Goal: Information Seeking & Learning: Learn about a topic

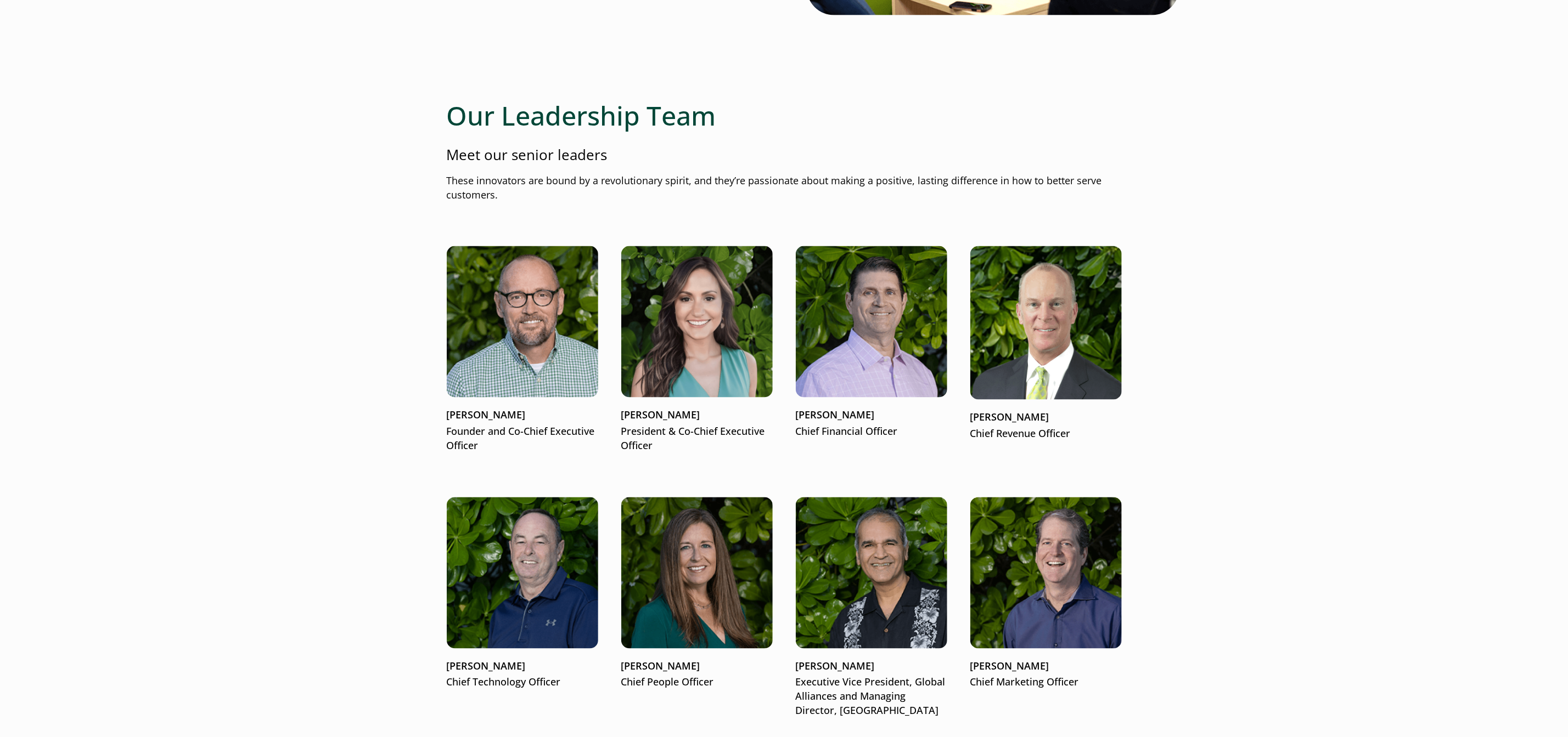
scroll to position [1216, 0]
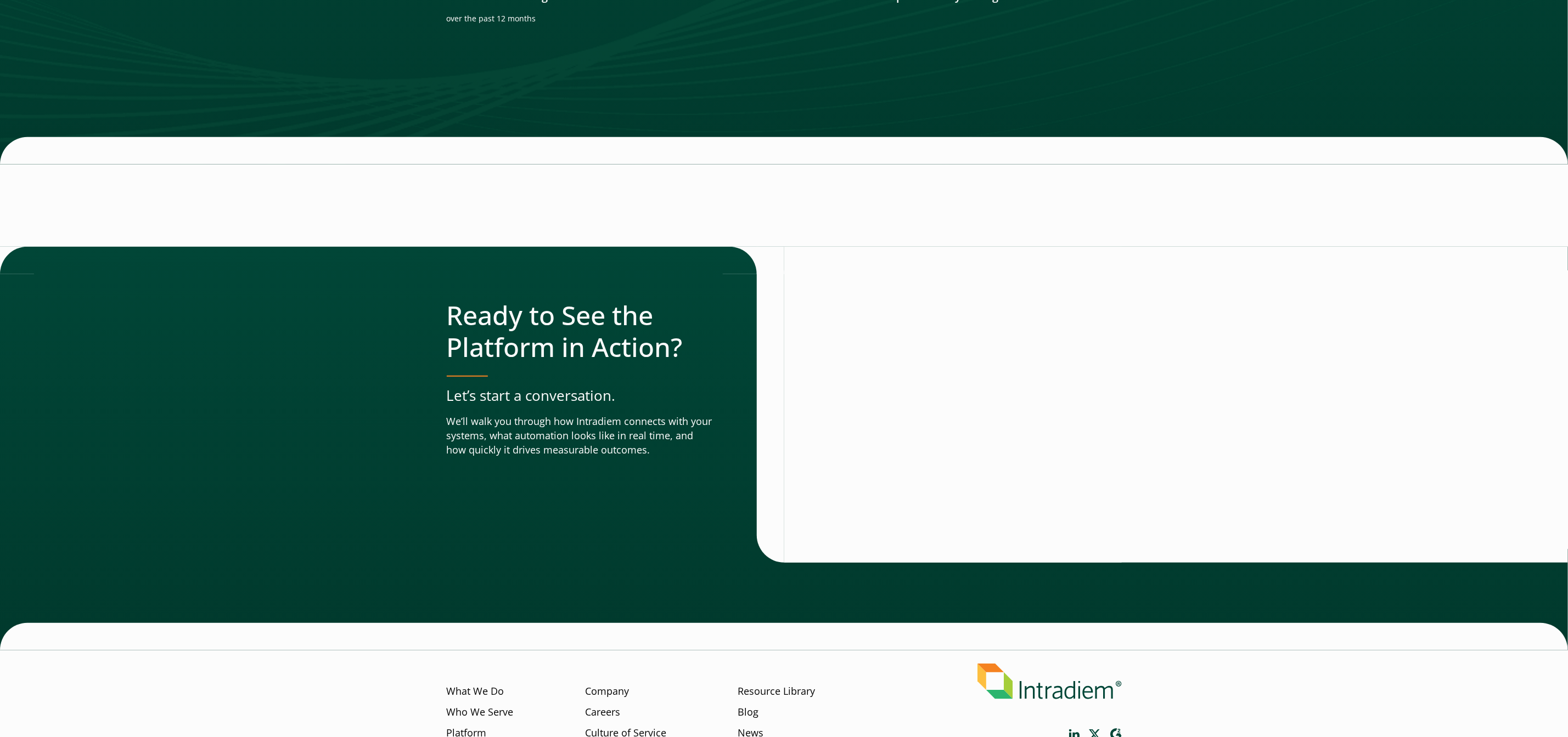
scroll to position [3613, 0]
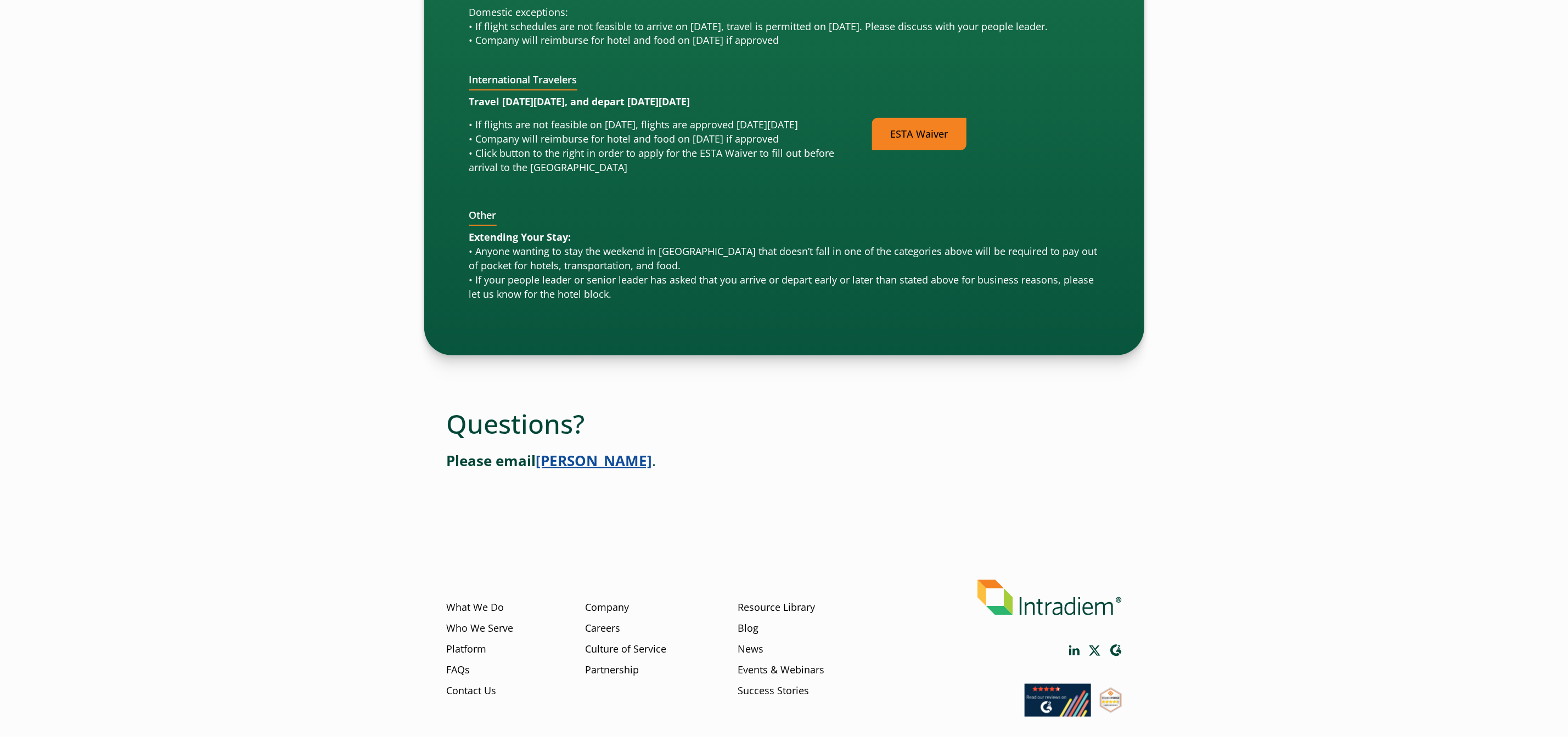
scroll to position [3540, 0]
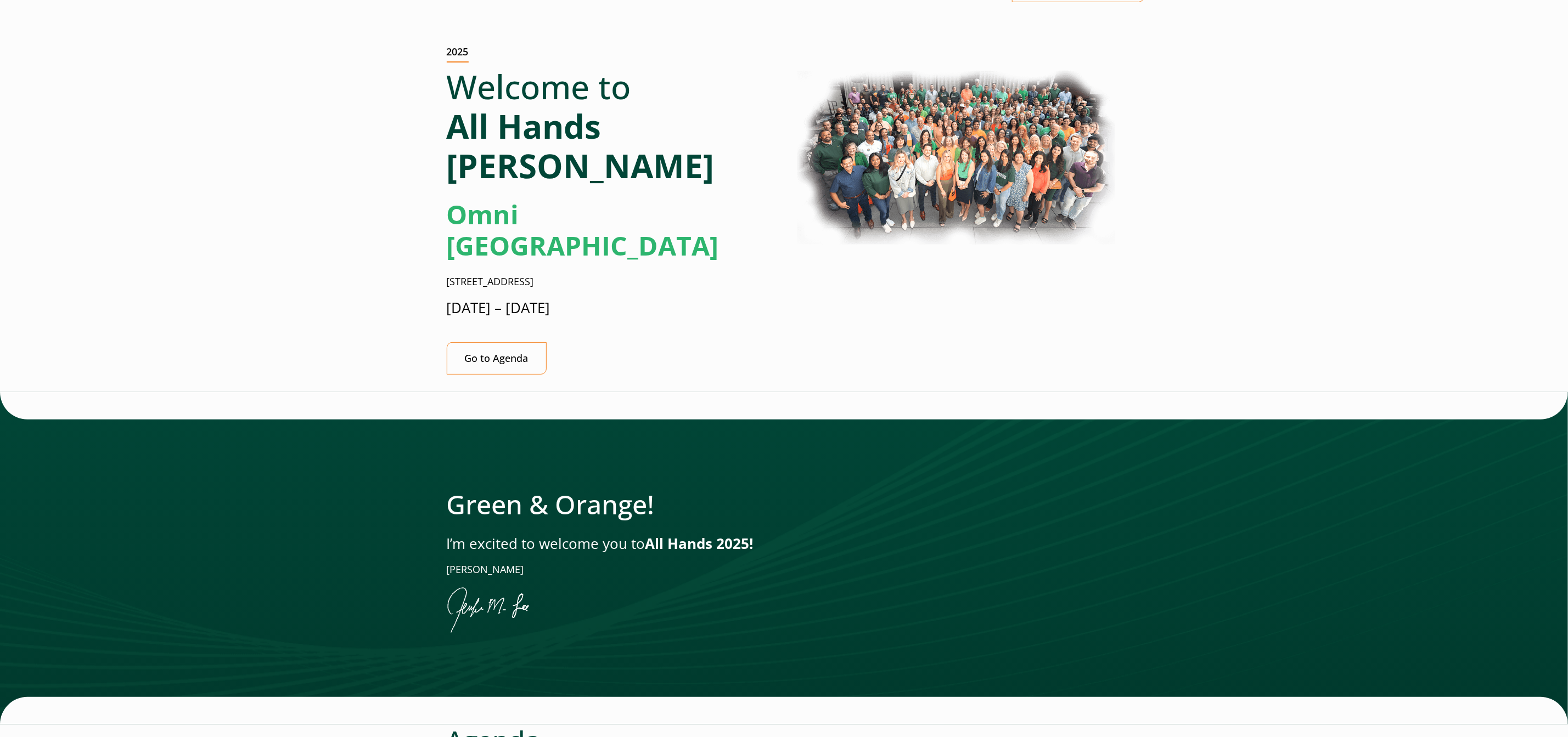
scroll to position [100, 0]
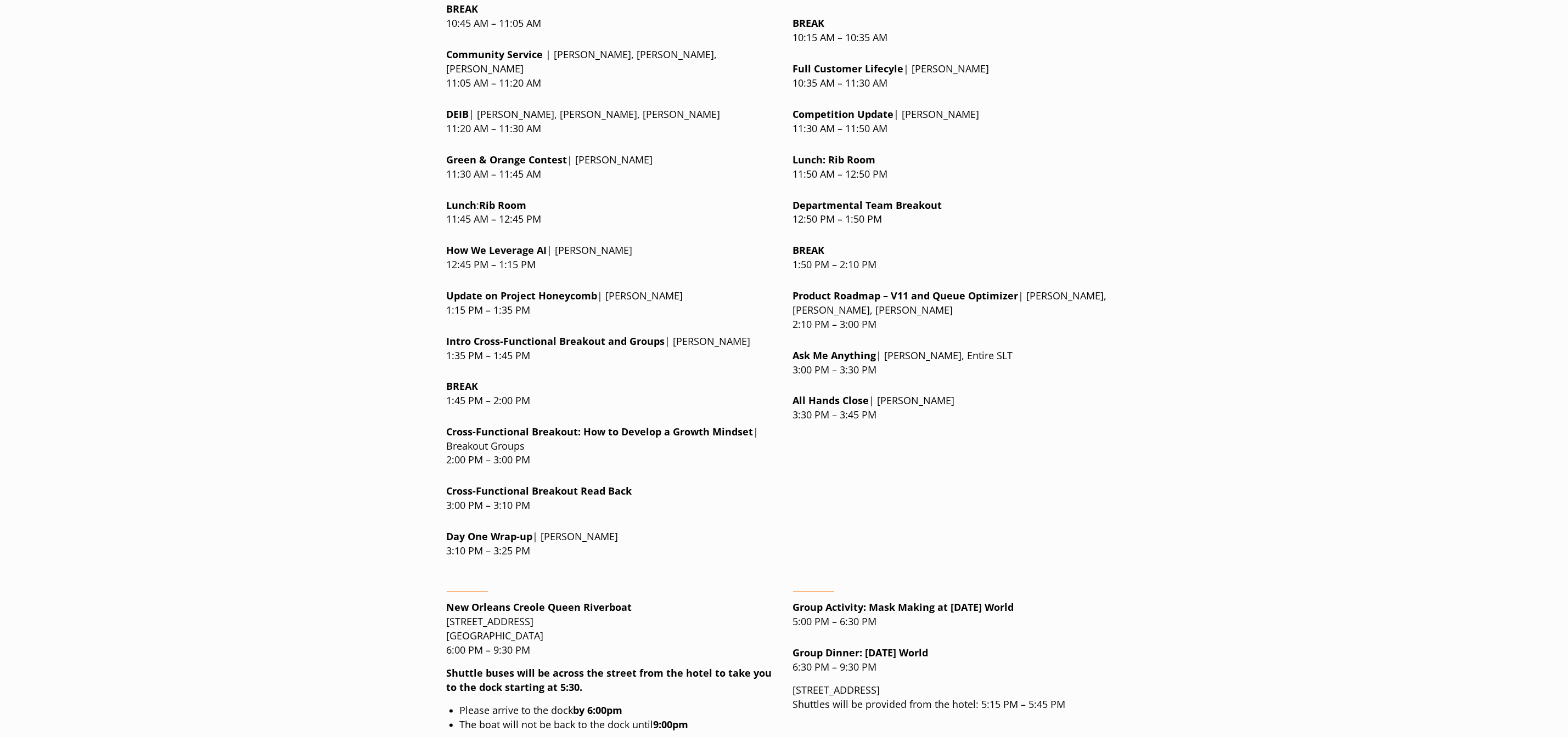
scroll to position [1192, 0]
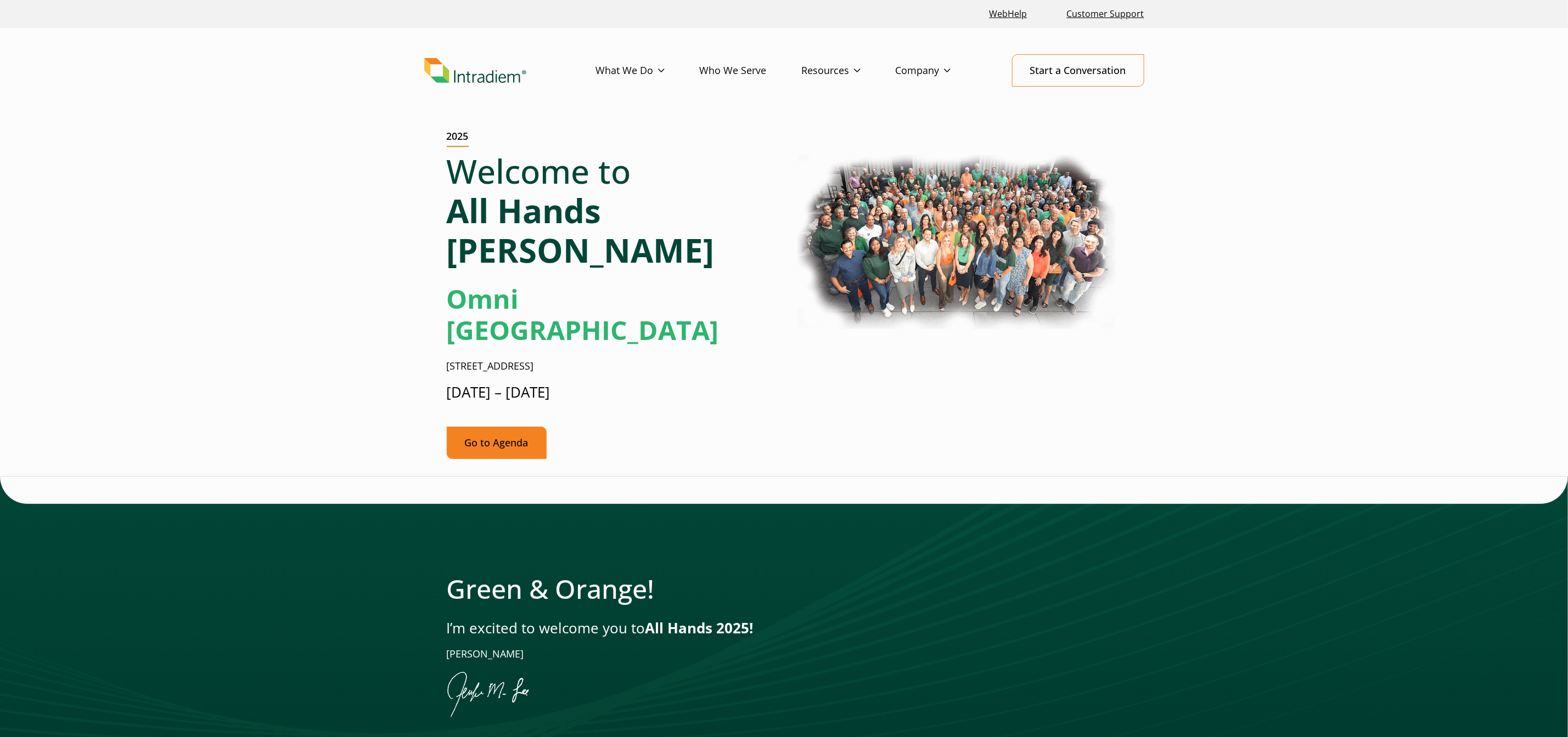
click at [474, 427] on link "Go to Agenda" at bounding box center [496, 443] width 100 height 32
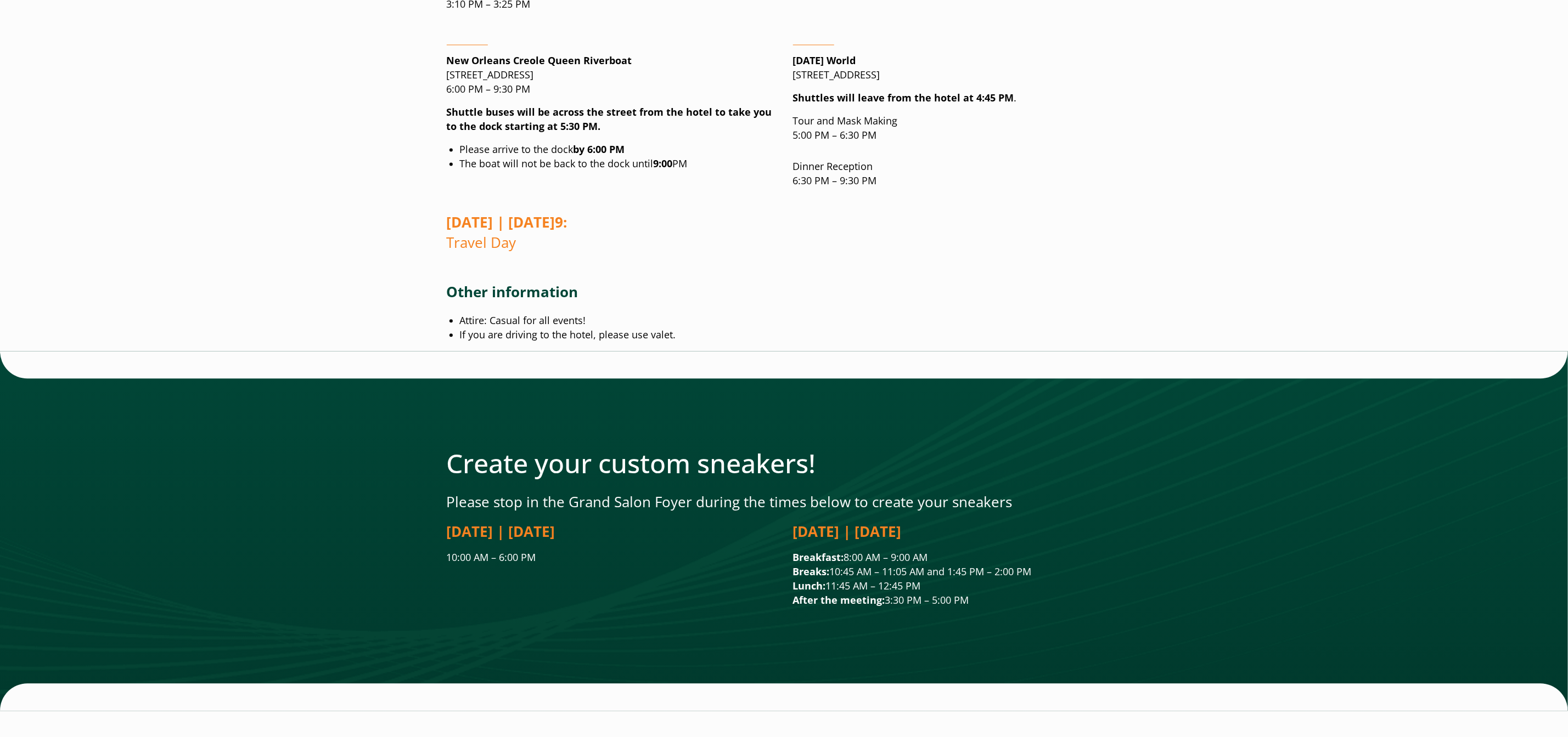
scroll to position [1759, 0]
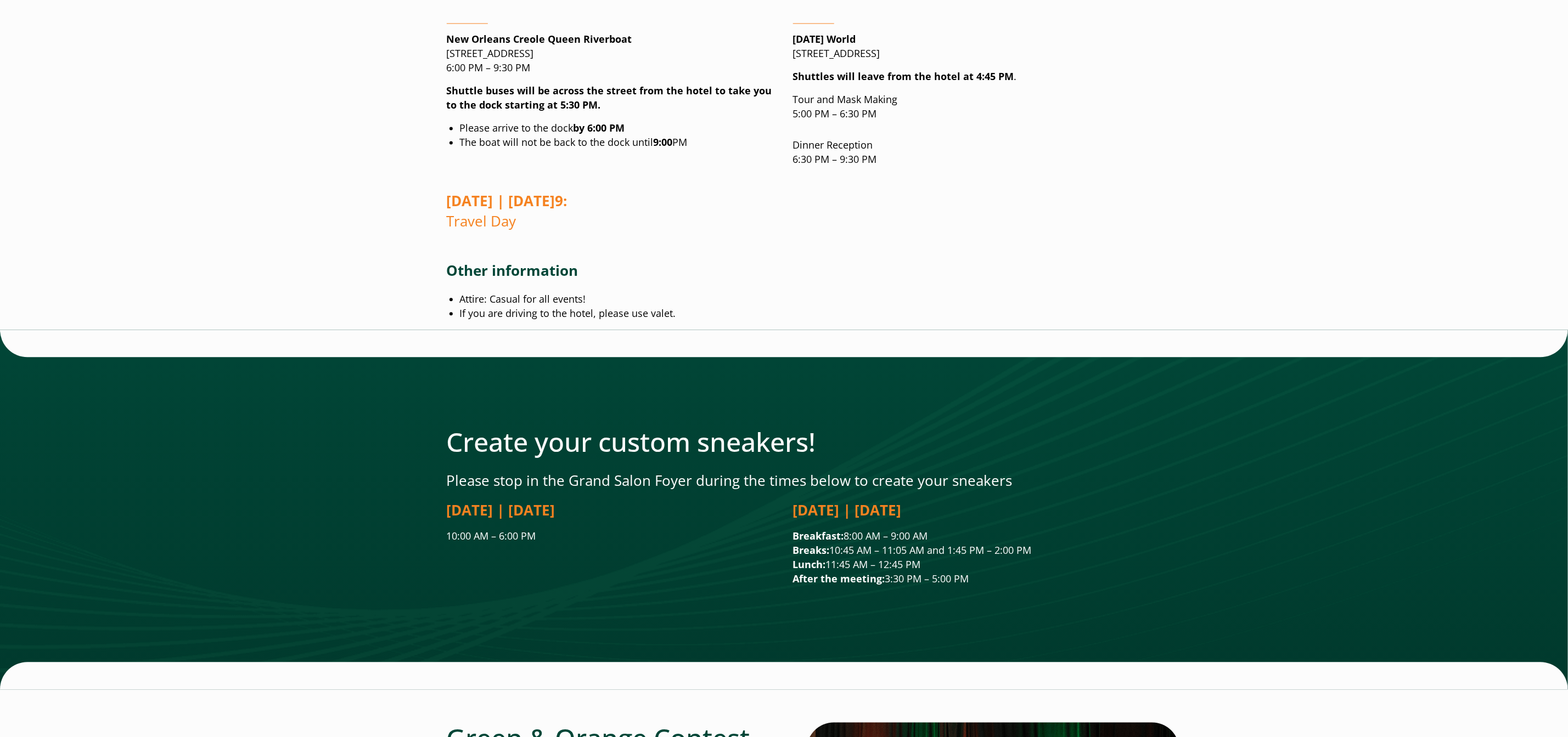
click at [535, 205] on div "2025 Welcome to All Hands NOLA Omni Royal Orleans 621 St Louis St. | New Orlean…" at bounding box center [784, 338] width 720 height 3934
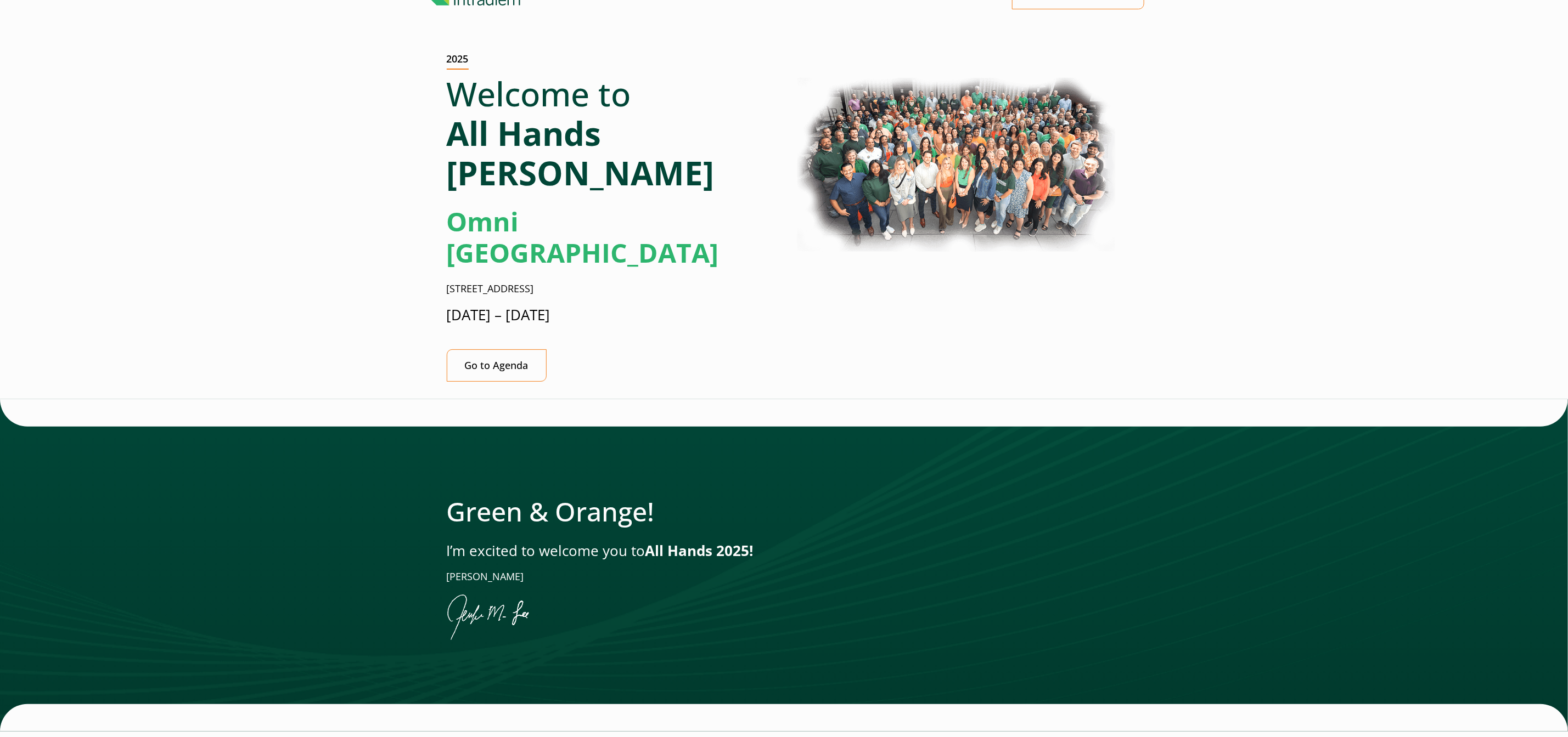
scroll to position [0, 7]
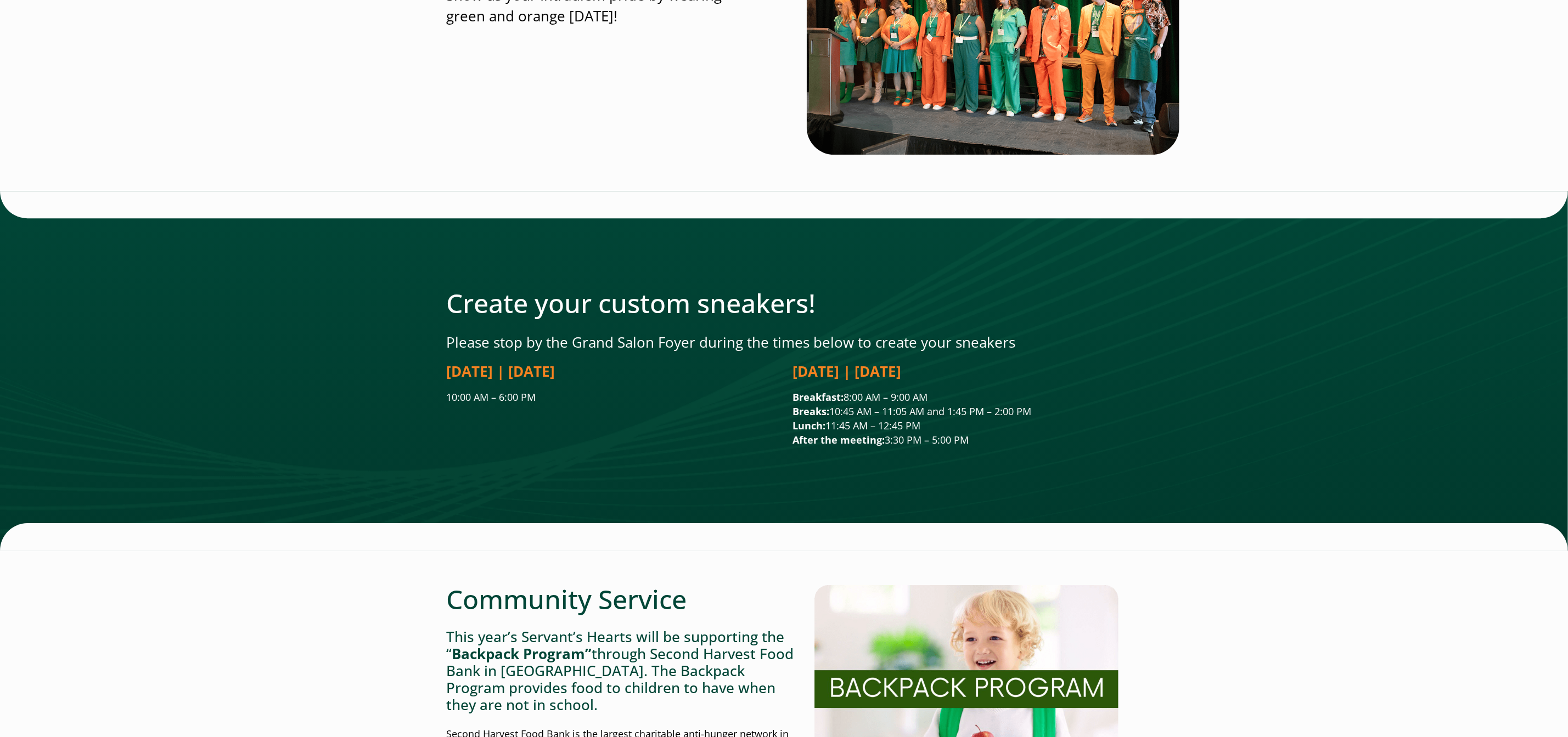
scroll to position [2749, 7]
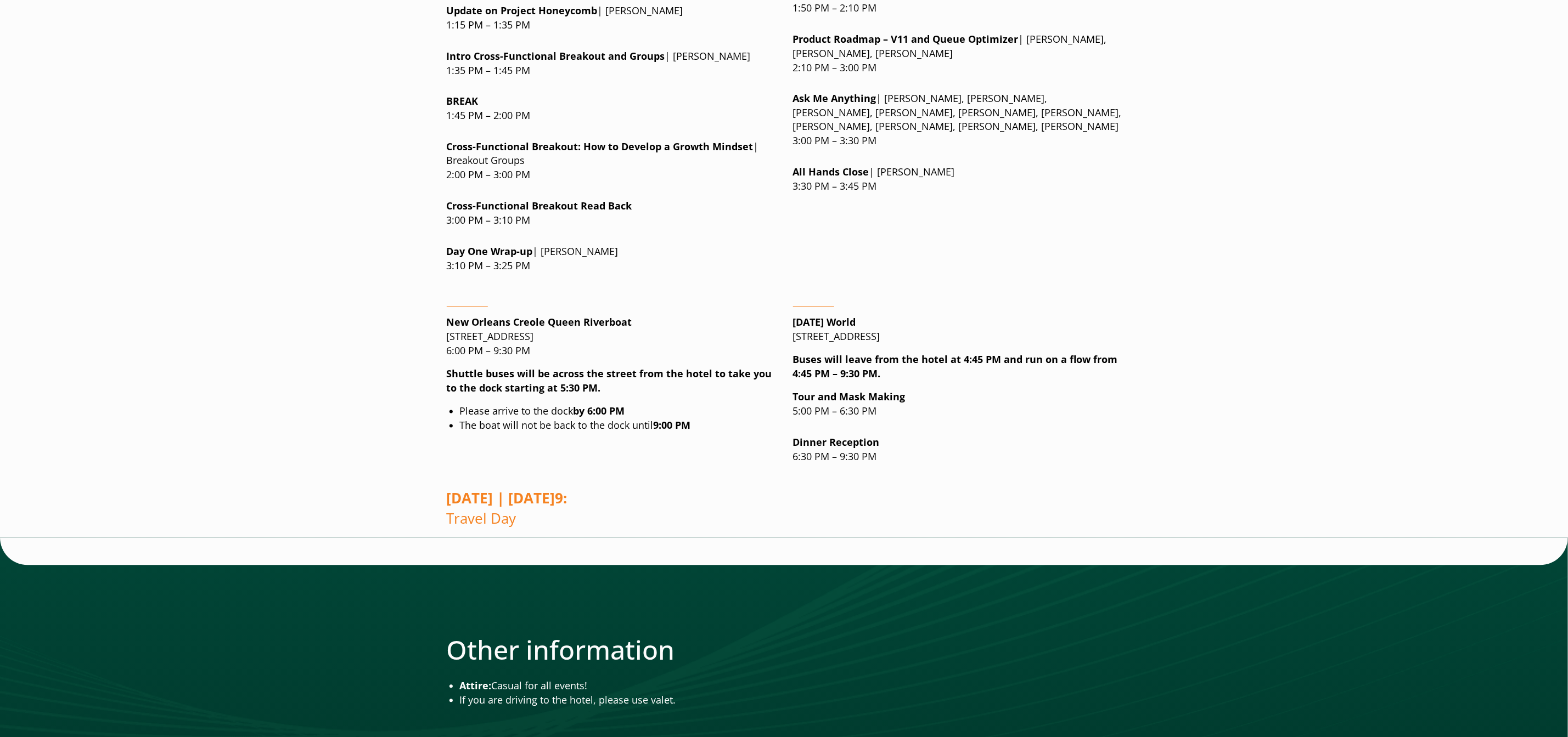
scroll to position [1491, 7]
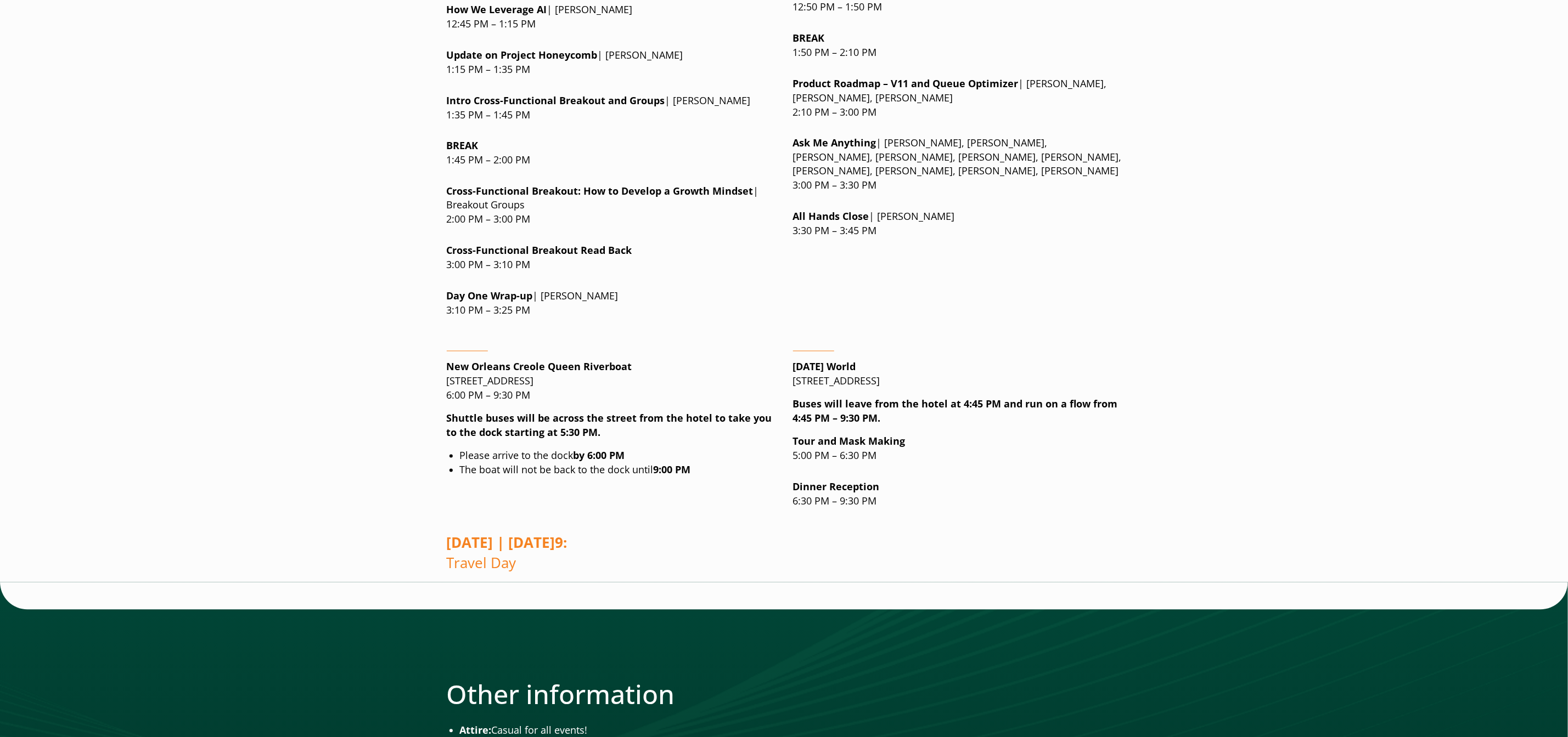
scroll to position [1647, 7]
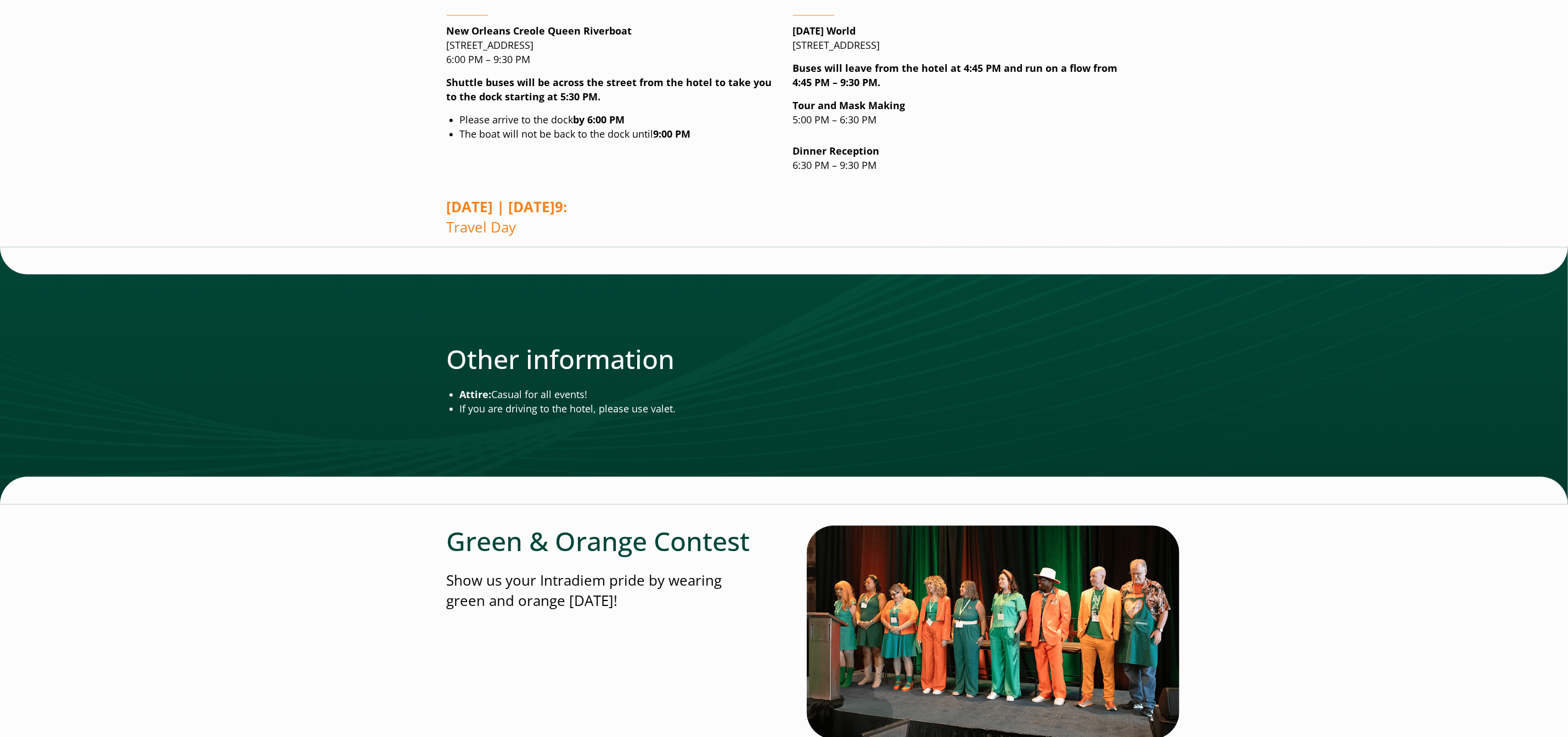
scroll to position [1791, 7]
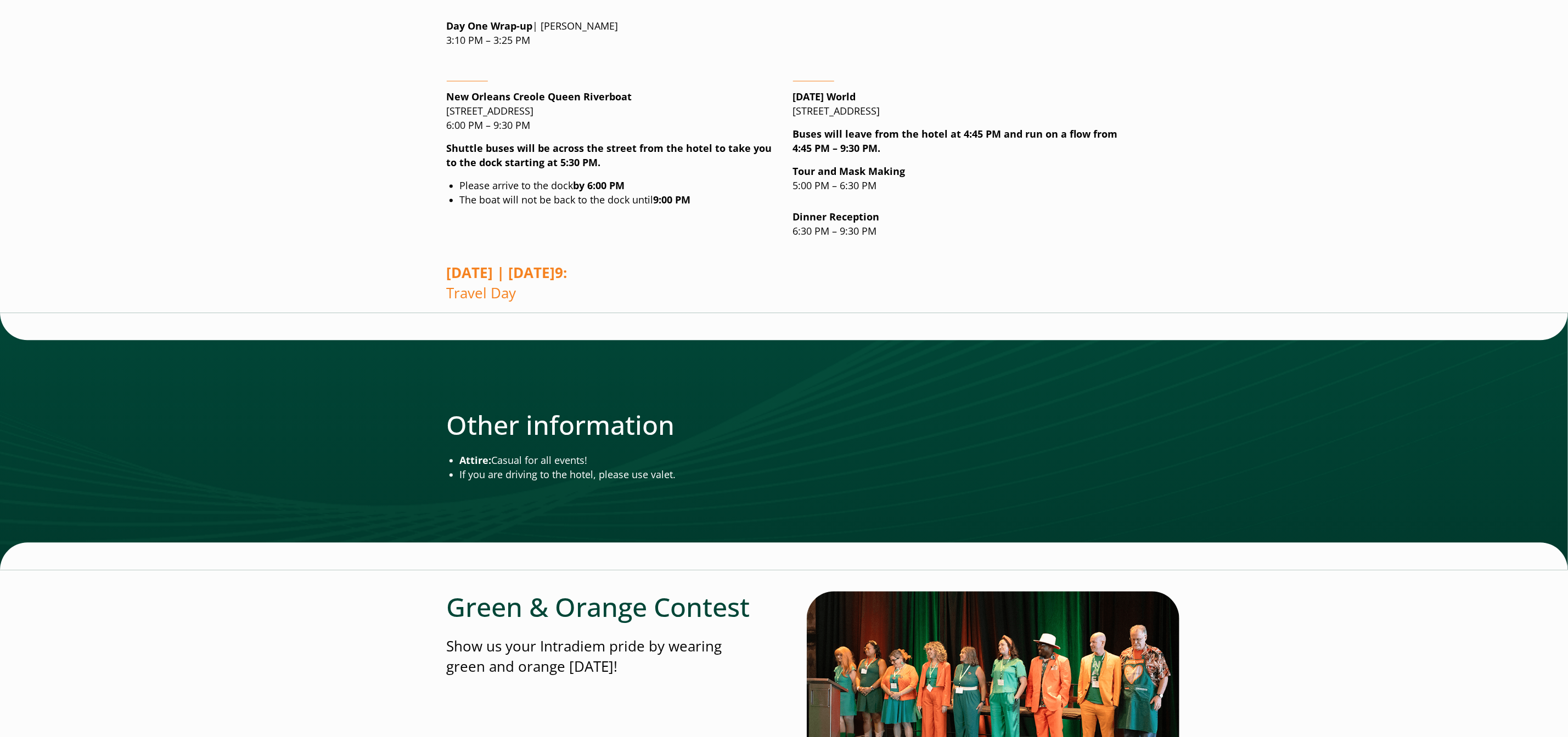
scroll to position [1710, 0]
